Goal: Task Accomplishment & Management: Manage account settings

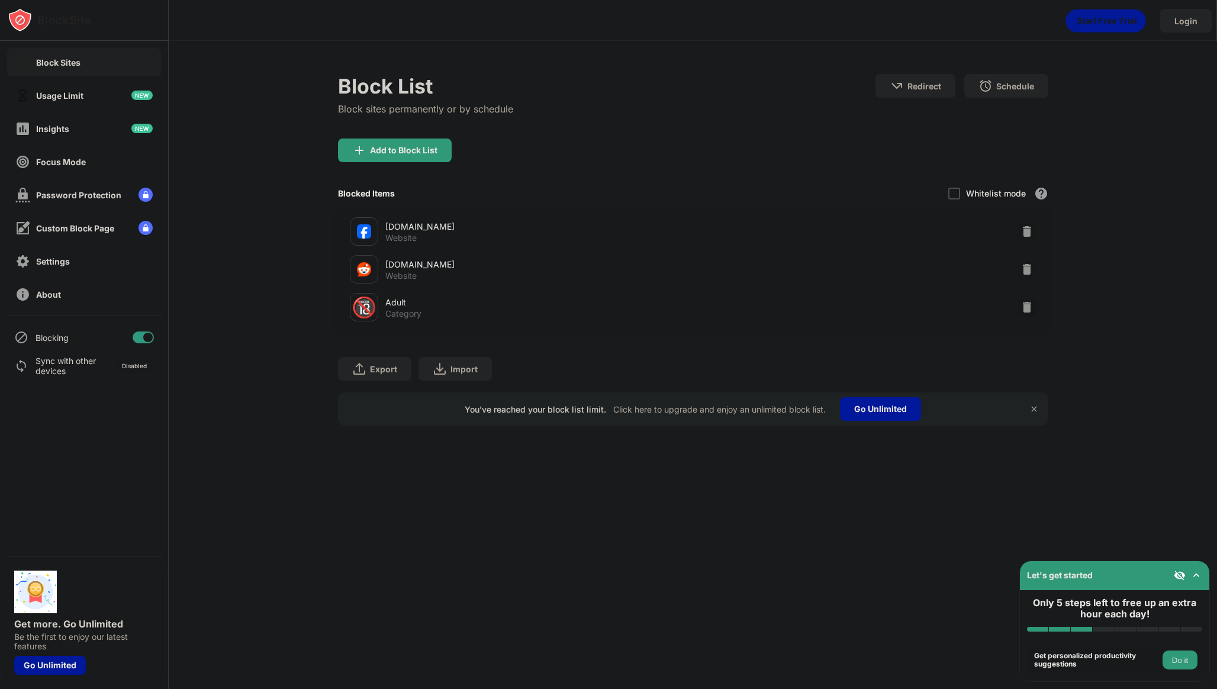
click at [147, 337] on div at bounding box center [147, 337] width 9 height 9
click at [139, 339] on div at bounding box center [138, 337] width 9 height 9
click at [140, 337] on div at bounding box center [143, 338] width 21 height 12
click at [140, 338] on div at bounding box center [138, 337] width 9 height 9
